Goal: Task Accomplishment & Management: Use online tool/utility

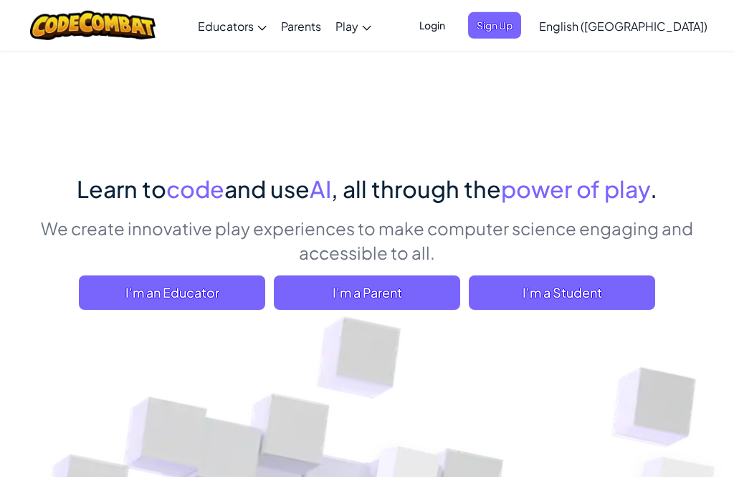
scroll to position [19, 0]
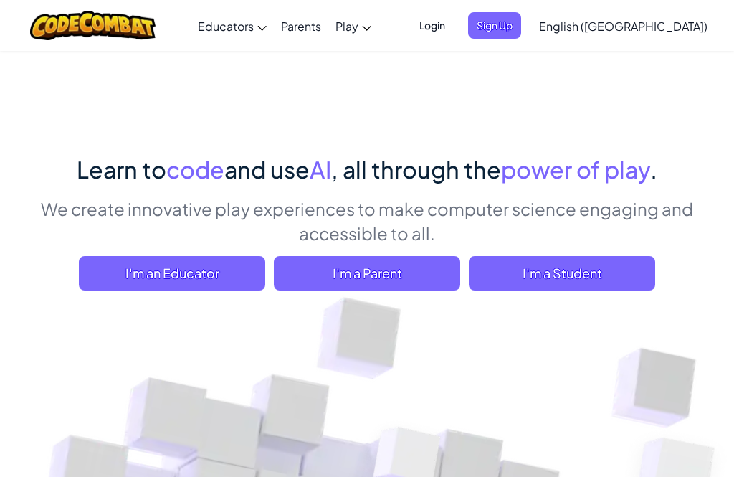
click at [585, 271] on span "I'm a Student" at bounding box center [562, 273] width 186 height 34
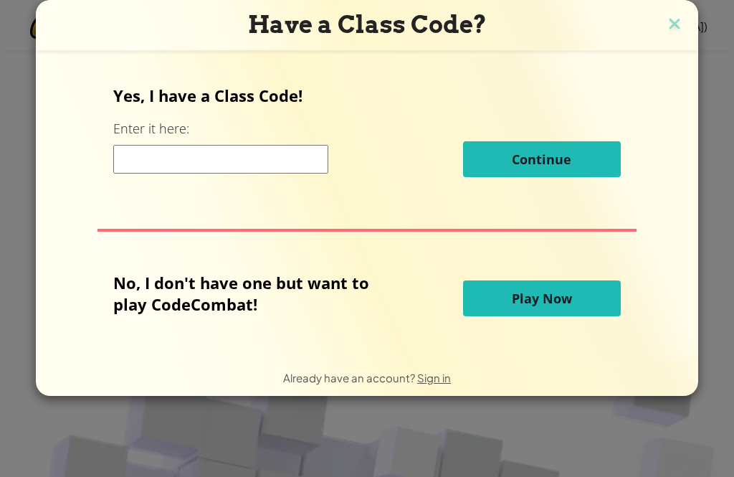
click at [553, 307] on span "Play Now" at bounding box center [542, 298] width 60 height 17
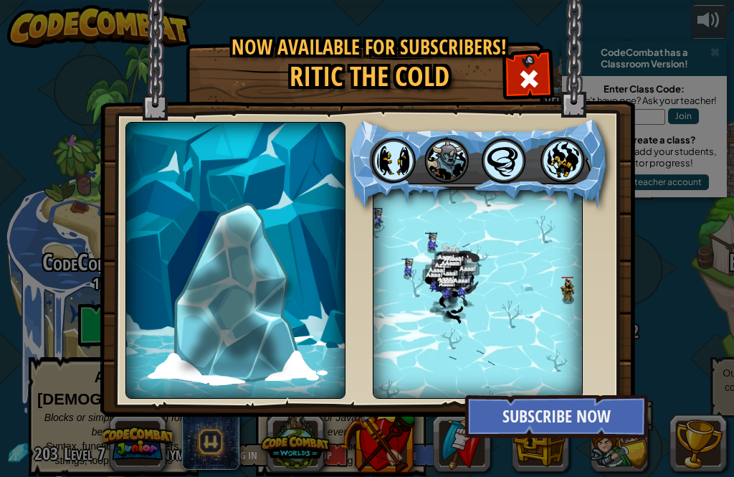
click at [547, 75] on div at bounding box center [528, 76] width 45 height 45
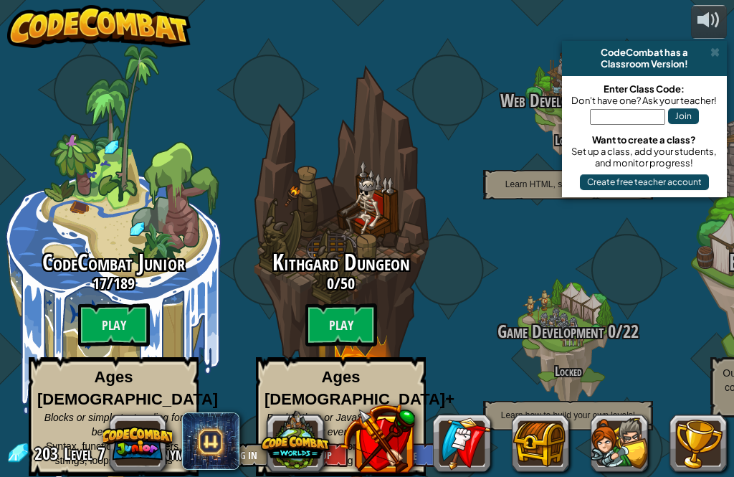
click at [133, 322] on btn "Play" at bounding box center [114, 324] width 72 height 43
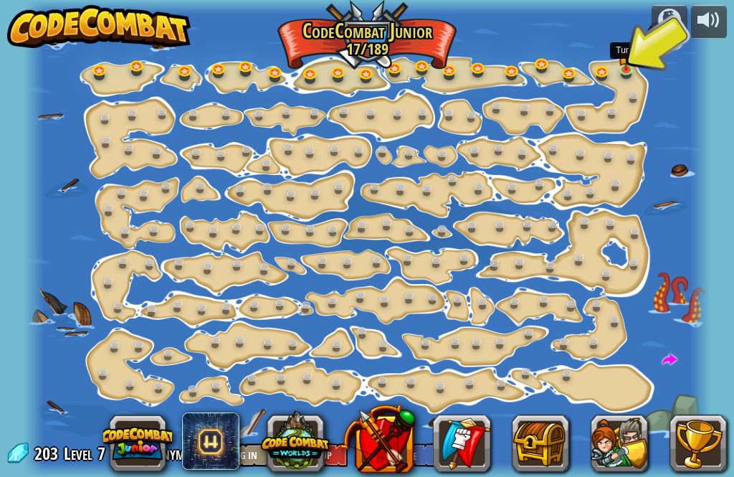
click at [637, 65] on link at bounding box center [629, 71] width 29 height 22
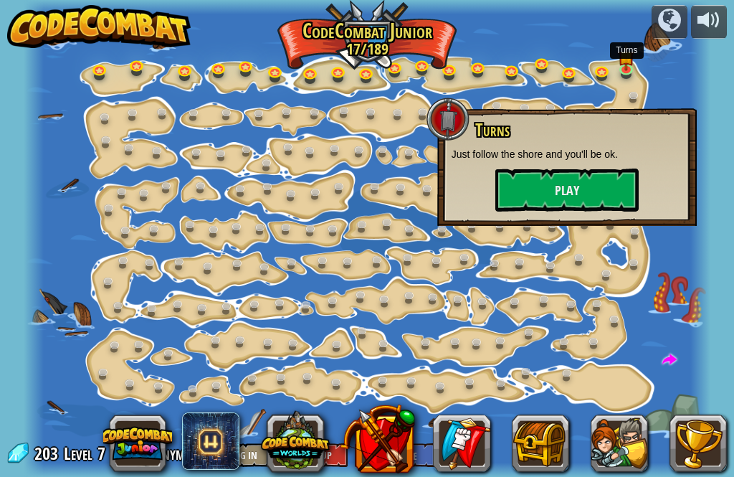
click at [590, 188] on button "Play" at bounding box center [566, 190] width 143 height 43
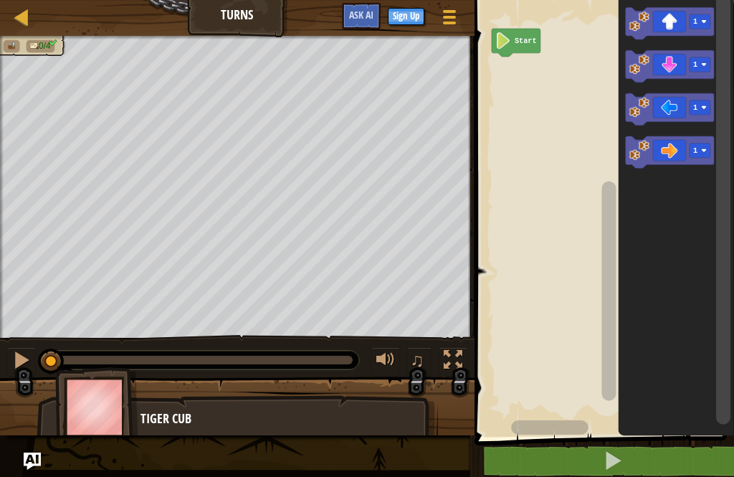
click at [678, 103] on icon "Blockly Workspace" at bounding box center [670, 110] width 89 height 32
click at [670, 112] on icon "Blockly Workspace" at bounding box center [670, 110] width 89 height 32
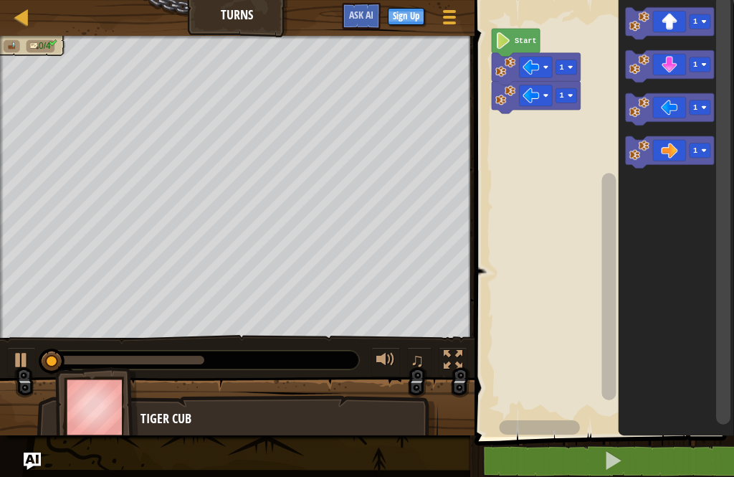
click at [683, 73] on icon "Blockly Workspace" at bounding box center [670, 67] width 89 height 32
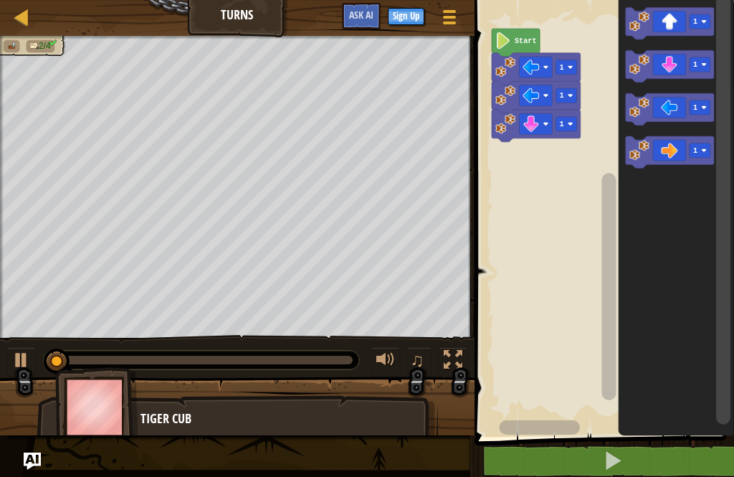
click at [680, 69] on icon "Blockly Workspace" at bounding box center [670, 67] width 89 height 32
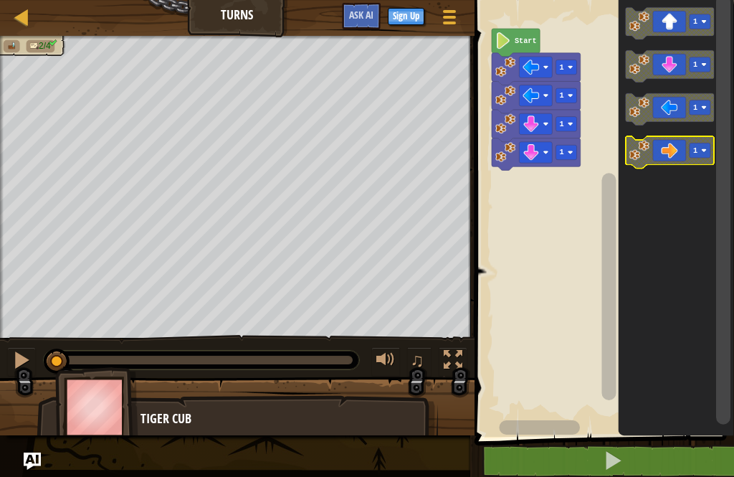
click at [680, 155] on icon "Blockly Workspace" at bounding box center [670, 153] width 89 height 32
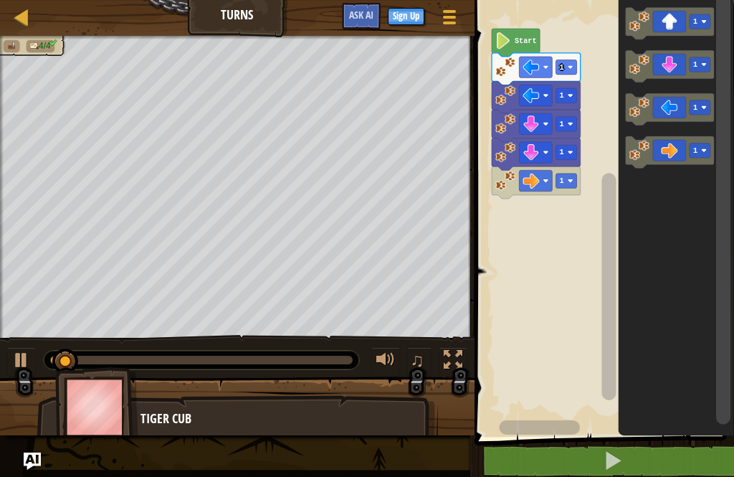
click at [682, 153] on icon "Blockly Workspace" at bounding box center [670, 153] width 89 height 32
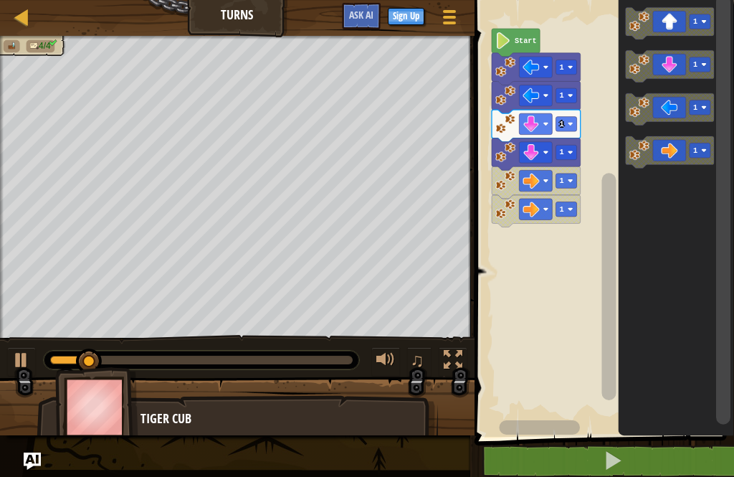
click at [683, 150] on icon "Blockly Workspace" at bounding box center [670, 153] width 89 height 32
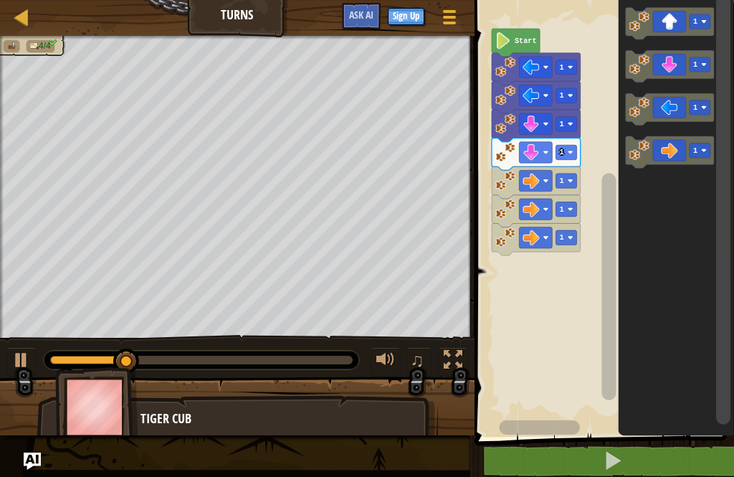
click at [683, 24] on icon "Blockly Workspace" at bounding box center [670, 23] width 89 height 32
click at [673, 29] on icon "Blockly Workspace" at bounding box center [670, 23] width 89 height 32
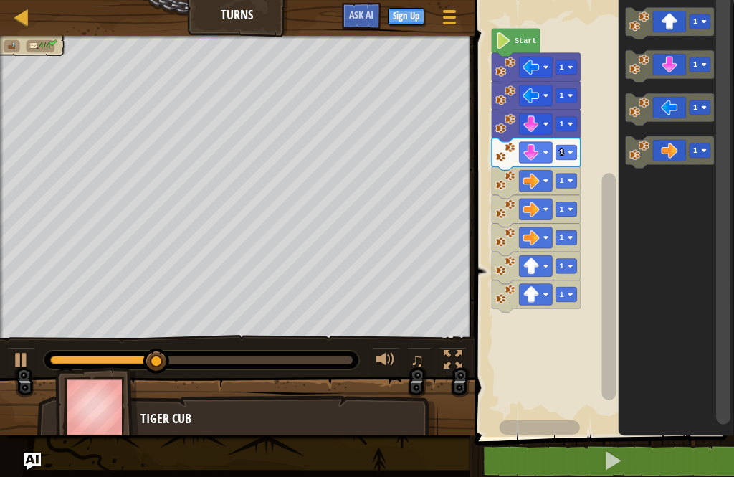
click at [674, 27] on icon "Blockly Workspace" at bounding box center [670, 23] width 89 height 32
click at [615, 470] on span at bounding box center [613, 460] width 20 height 20
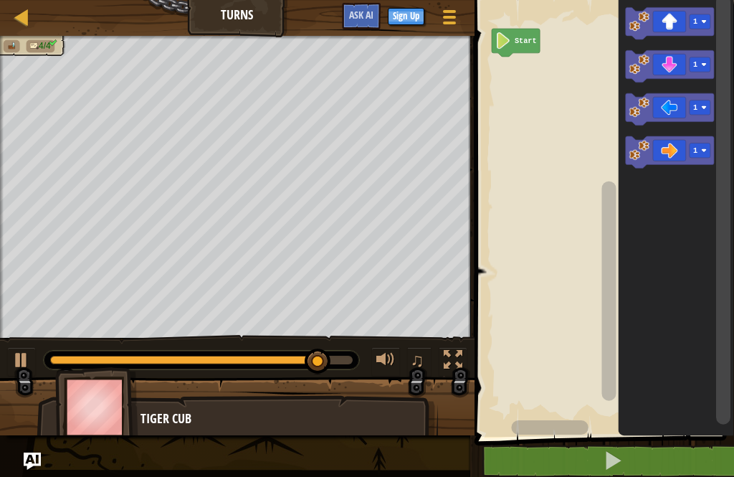
click at [669, 156] on icon "Blockly Workspace" at bounding box center [670, 153] width 89 height 32
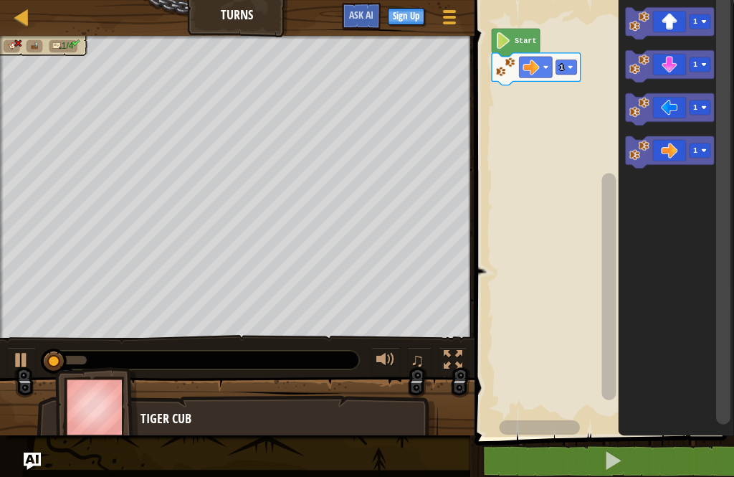
click at [680, 149] on icon "Blockly Workspace" at bounding box center [670, 153] width 89 height 32
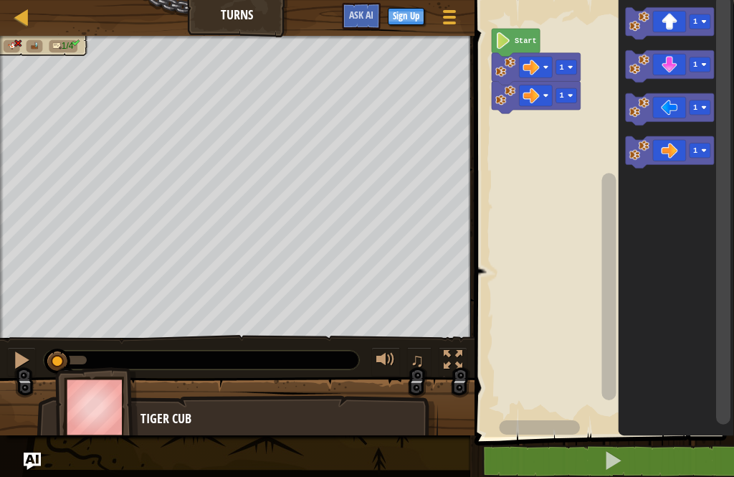
click at [679, 156] on icon "Blockly Workspace" at bounding box center [670, 153] width 89 height 32
click at [677, 157] on icon "Blockly Workspace" at bounding box center [670, 153] width 89 height 32
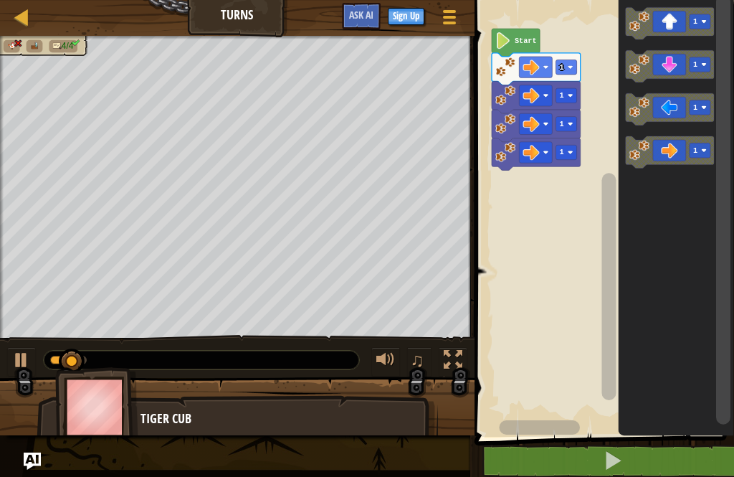
click at [686, 18] on icon "Blockly Workspace" at bounding box center [670, 23] width 89 height 32
click at [457, 17] on div at bounding box center [449, 17] width 19 height 20
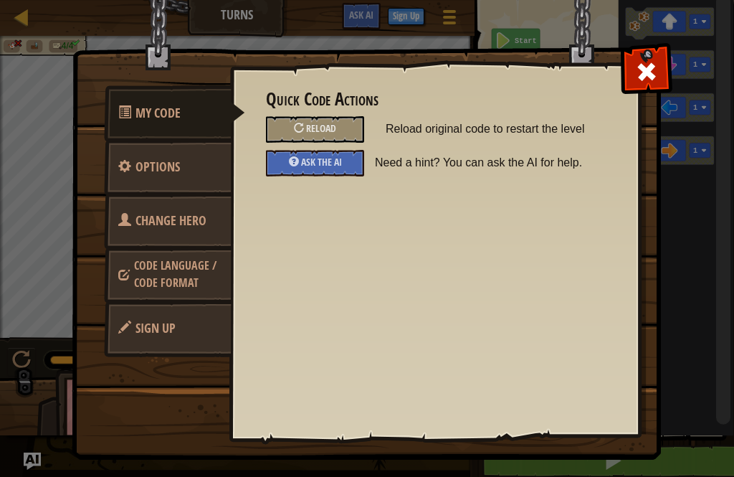
click at [354, 123] on div "Reload" at bounding box center [315, 129] width 98 height 27
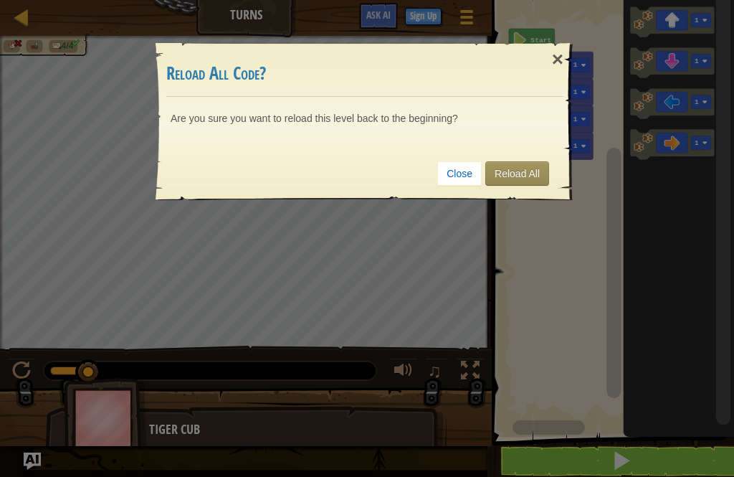
click at [531, 169] on link "Reload All" at bounding box center [517, 173] width 64 height 24
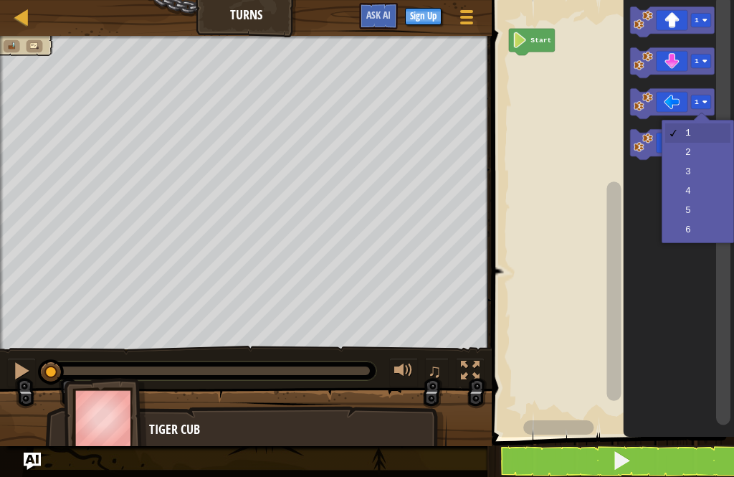
click at [703, 100] on image "Blockly Workspace" at bounding box center [705, 102] width 5 height 5
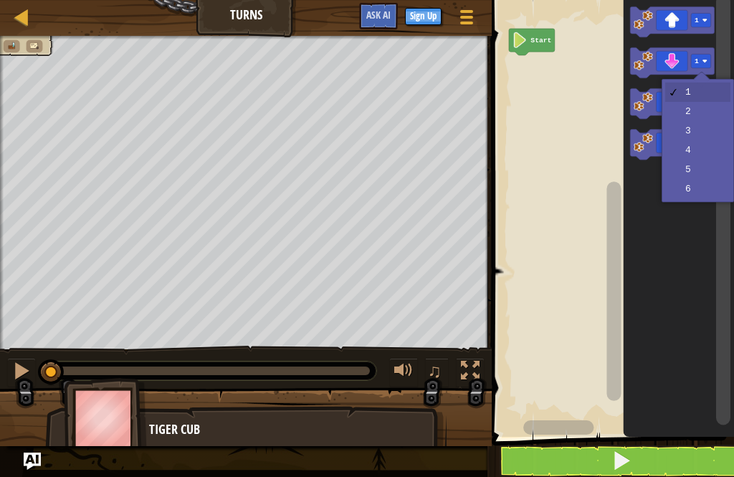
click at [710, 57] on rect "Blockly Workspace" at bounding box center [701, 61] width 20 height 14
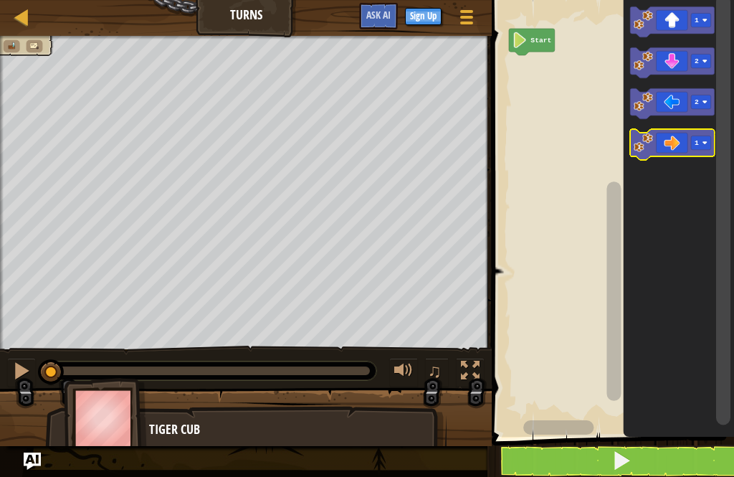
click at [704, 143] on image "Blockly Workspace" at bounding box center [705, 143] width 5 height 5
click at [711, 19] on rect "Blockly Workspace" at bounding box center [701, 20] width 20 height 14
click at [682, 104] on icon "Blockly Workspace" at bounding box center [672, 103] width 84 height 30
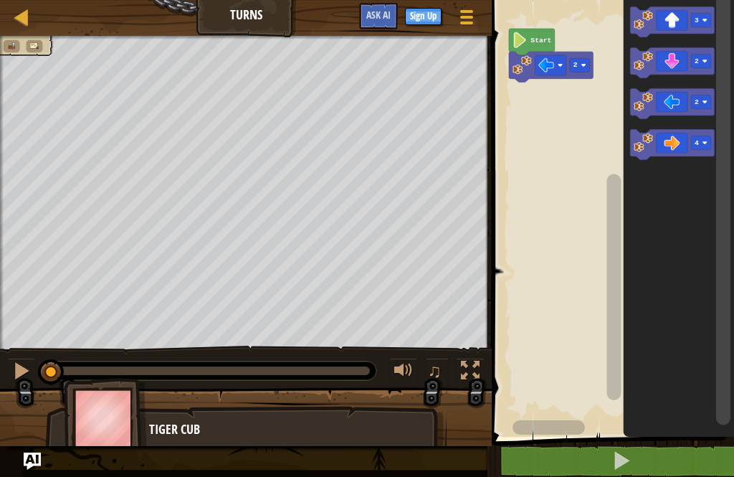
click at [682, 61] on icon "Blockly Workspace" at bounding box center [672, 62] width 84 height 30
click at [680, 141] on icon "Blockly Workspace" at bounding box center [672, 144] width 84 height 30
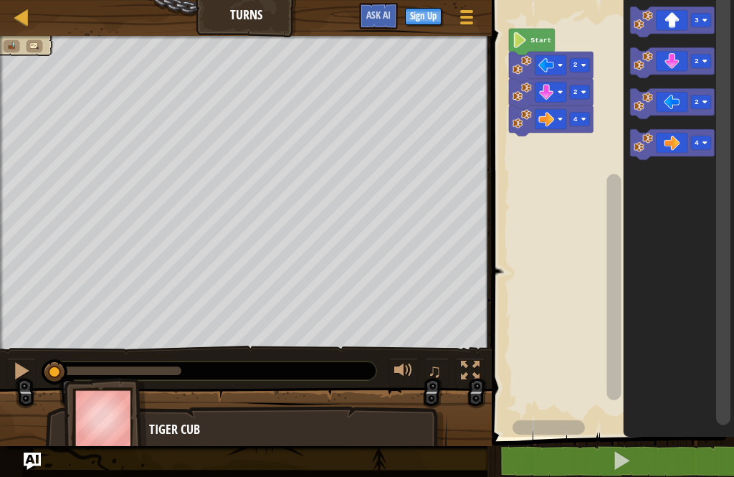
click at [684, 19] on icon "Blockly Workspace" at bounding box center [672, 21] width 84 height 30
